Goal: Information Seeking & Learning: Learn about a topic

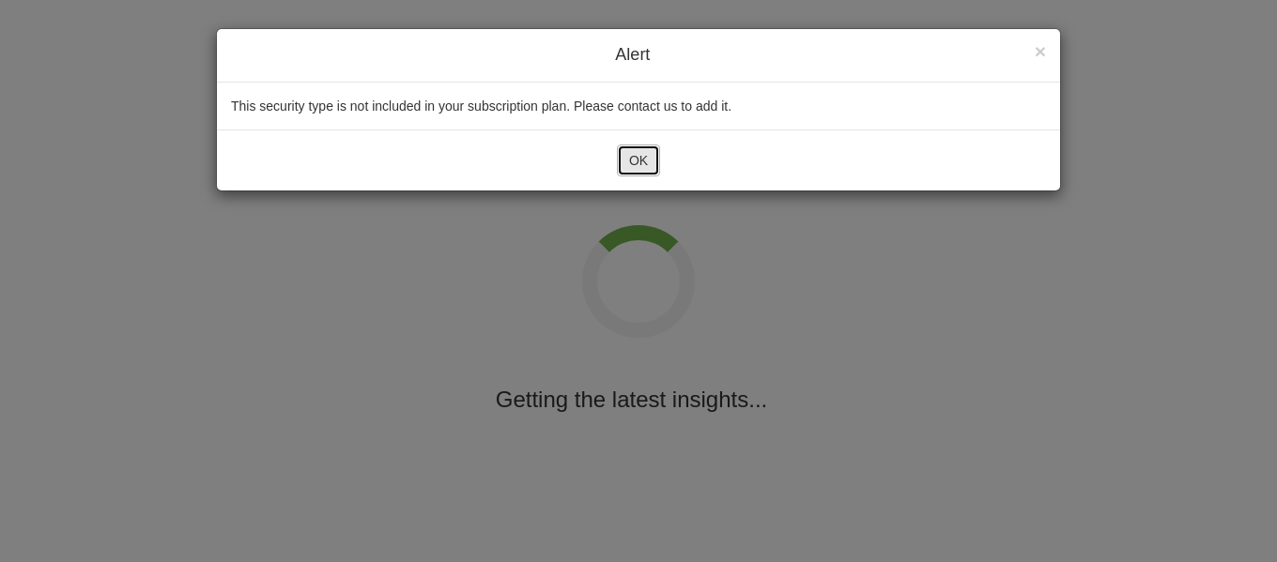
click at [648, 170] on button "OK" at bounding box center [638, 161] width 43 height 32
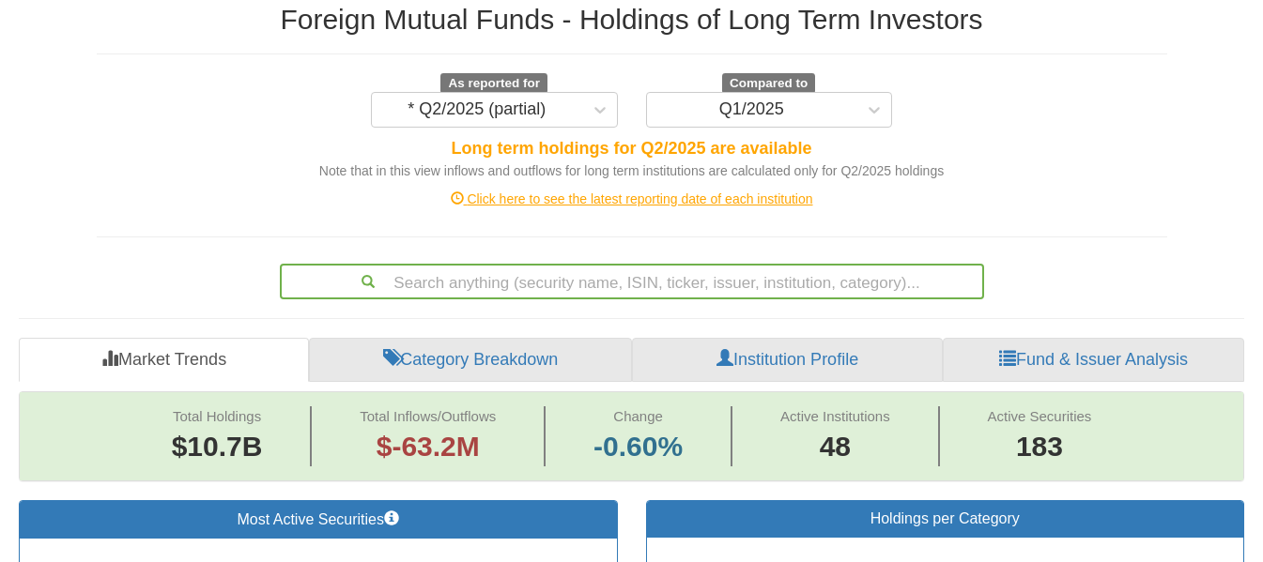
scroll to position [225, 0]
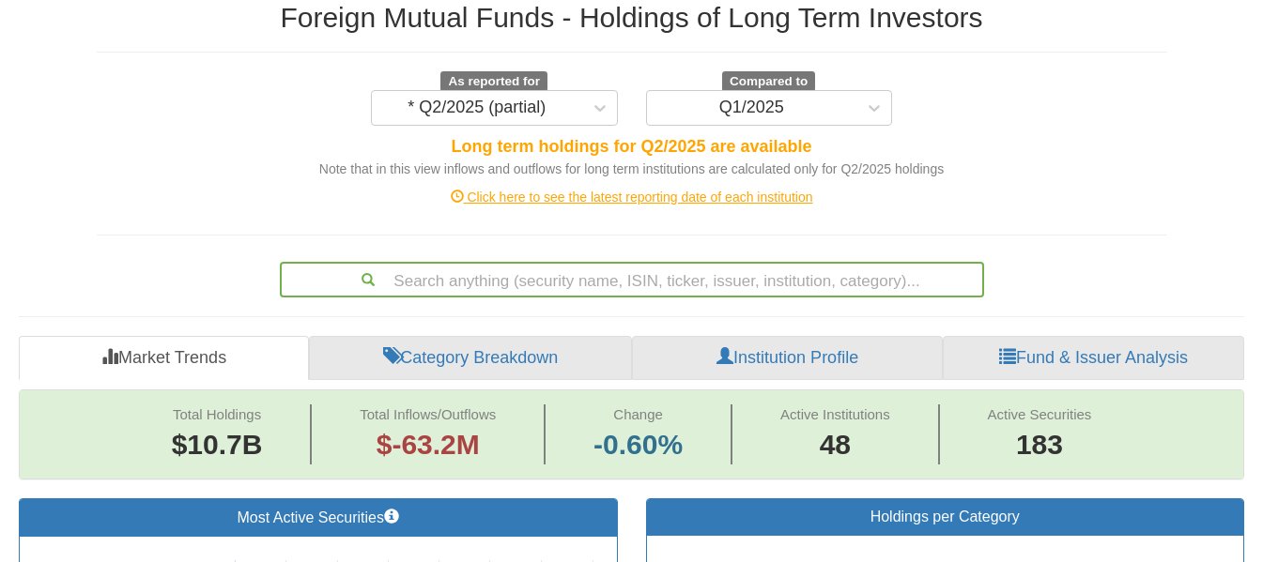
click at [655, 188] on div "Click here to see the latest reporting date of each institution" at bounding box center [632, 197] width 1098 height 19
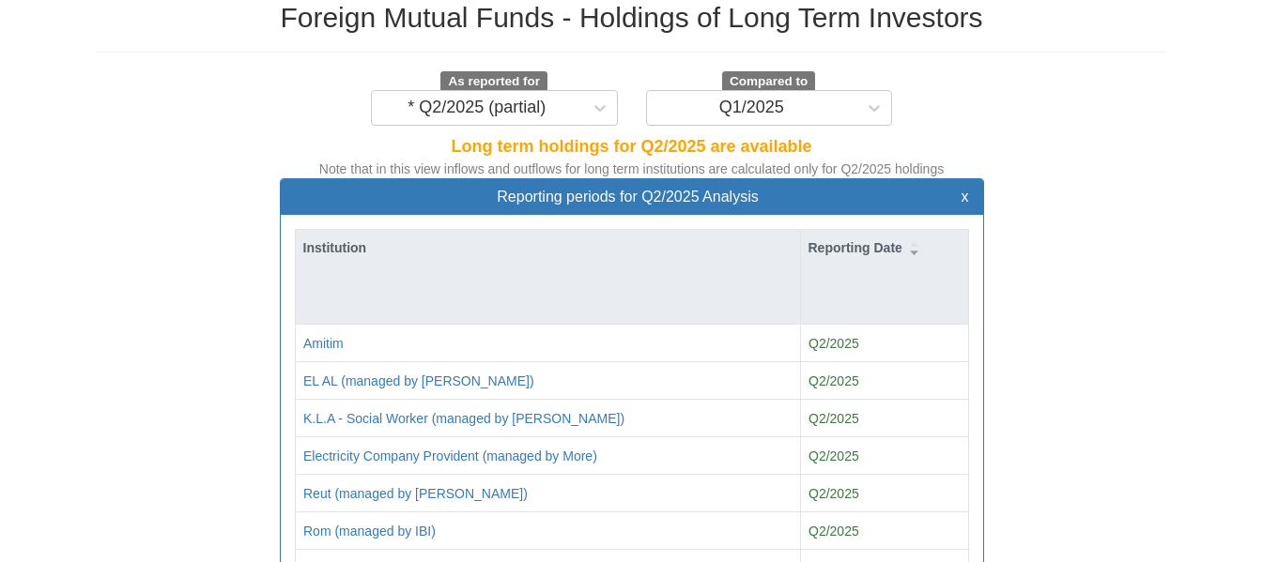
scroll to position [38, 669]
click at [967, 189] on button "x" at bounding box center [965, 197] width 8 height 17
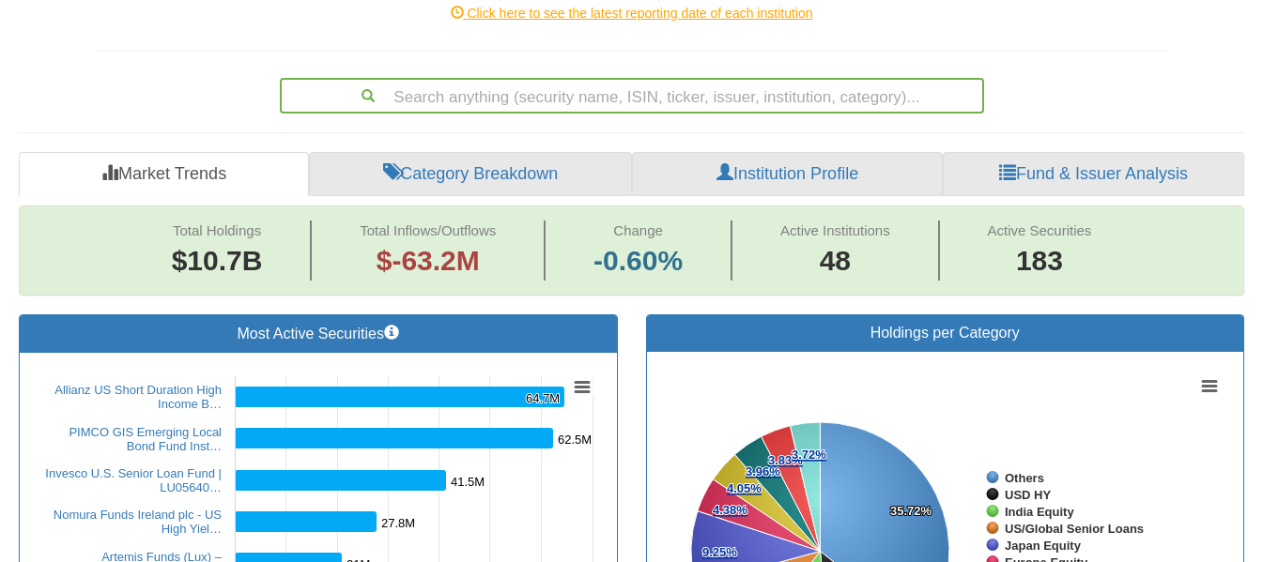
scroll to position [413, 0]
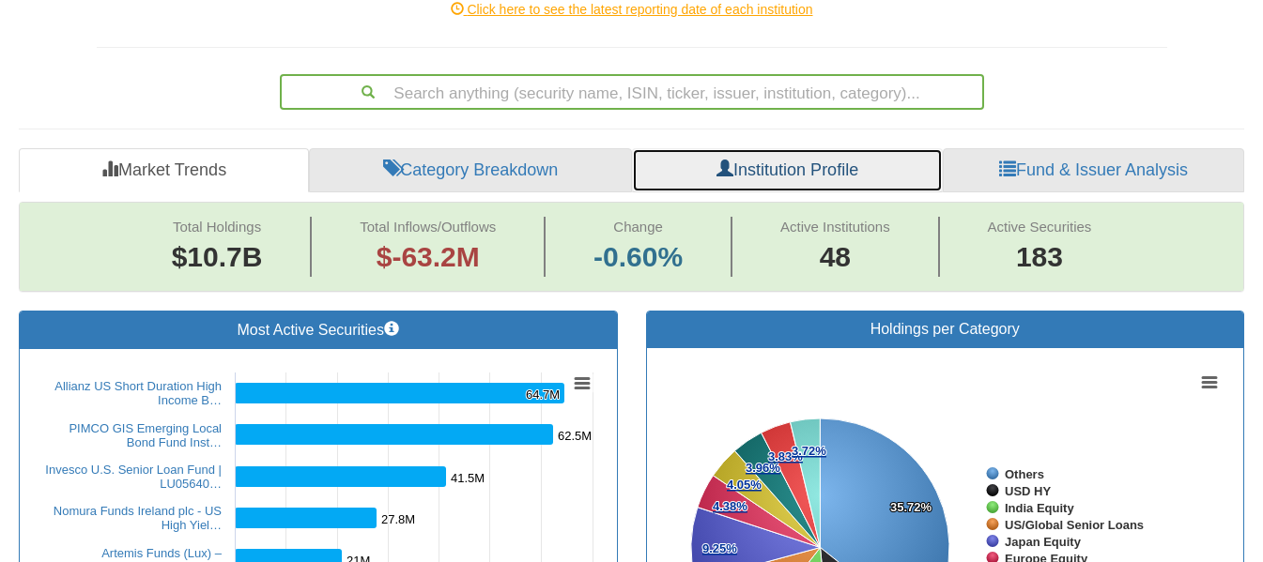
click at [859, 148] on link "Institution Profile" at bounding box center [787, 170] width 311 height 45
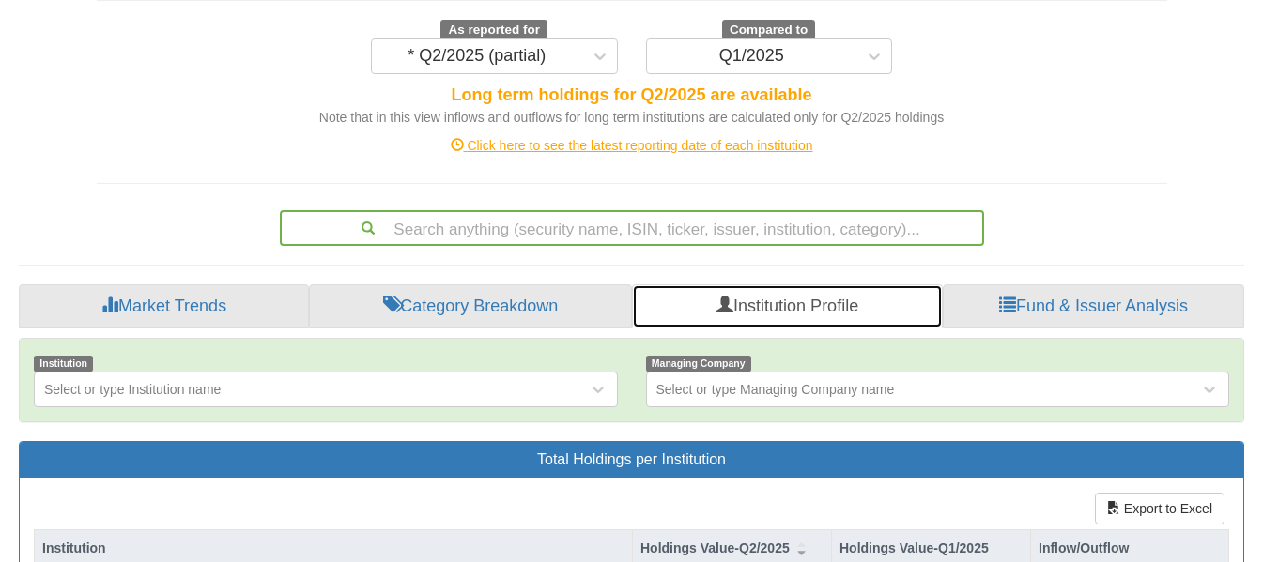
scroll to position [276, 0]
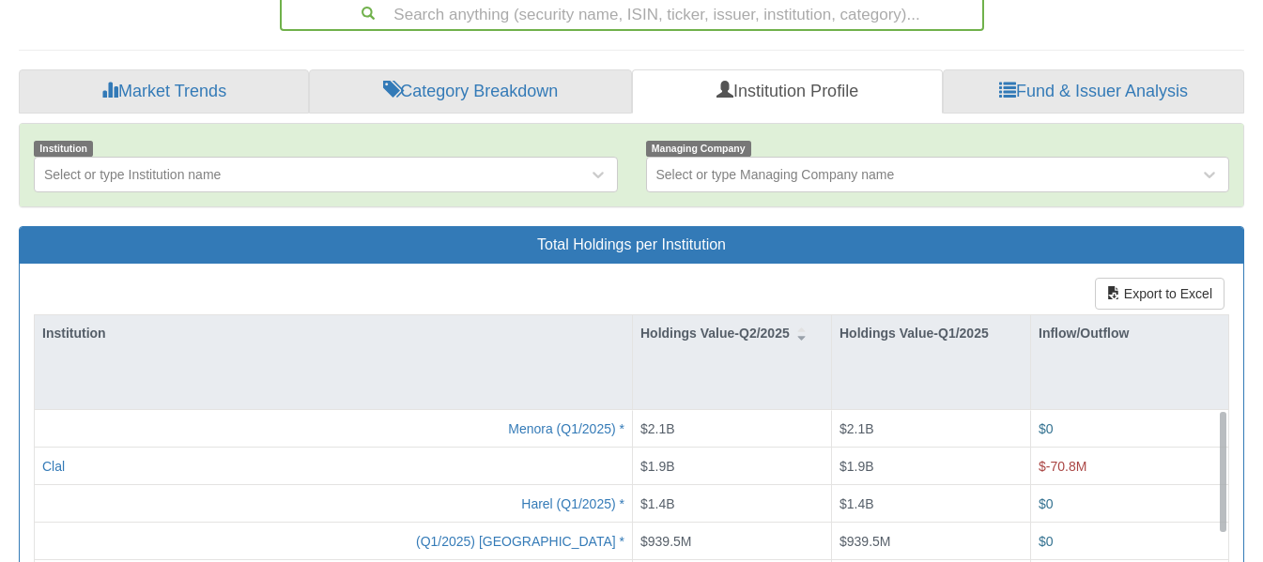
scroll to position [799, 0]
